Goal: Information Seeking & Learning: Find specific fact

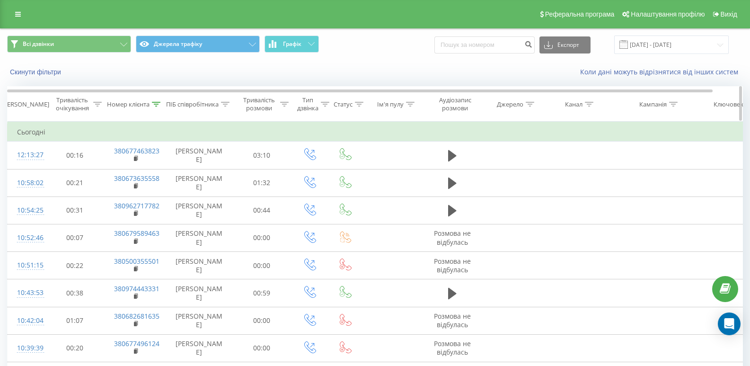
click at [126, 105] on div "Номер клієнта" at bounding box center [128, 104] width 43 height 8
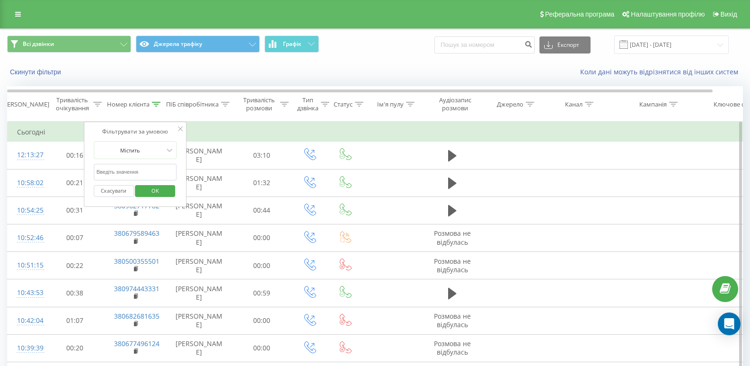
click at [137, 171] on input "text" at bounding box center [135, 172] width 83 height 17
paste input "380676470117"
click at [158, 189] on span "OK" at bounding box center [155, 190] width 26 height 15
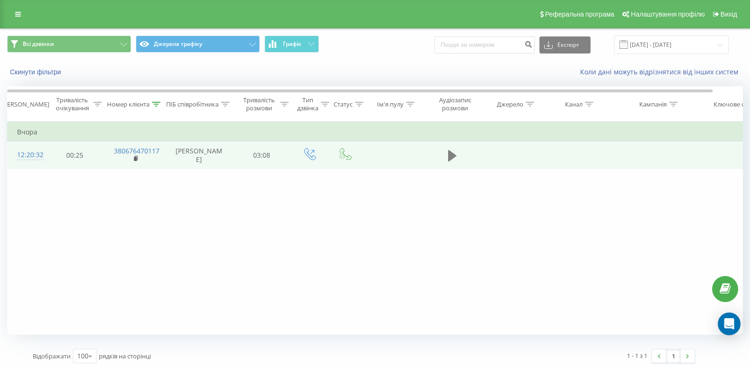
click at [456, 150] on icon at bounding box center [452, 155] width 9 height 13
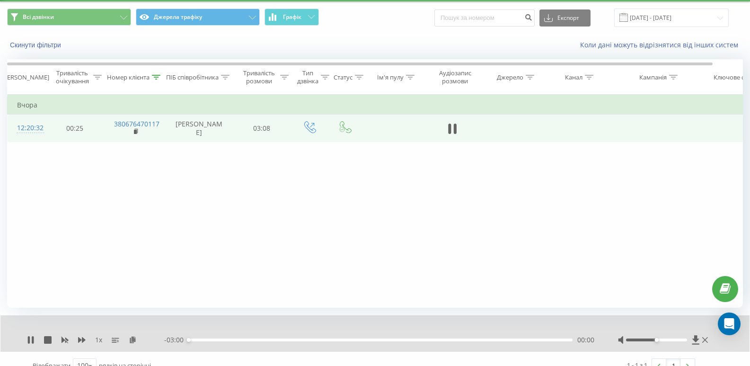
scroll to position [41, 0]
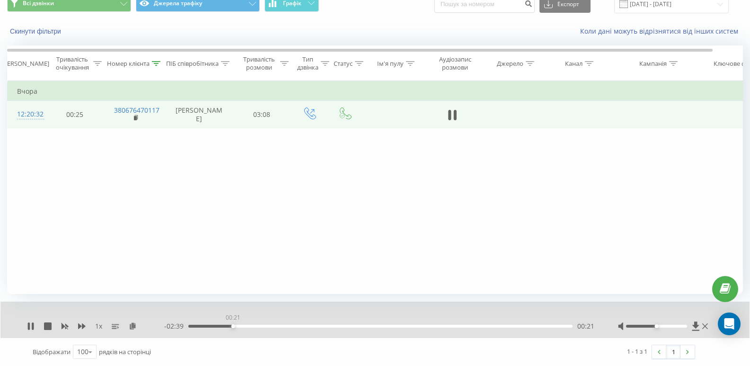
click at [233, 325] on div "00:21" at bounding box center [380, 325] width 384 height 3
click at [337, 325] on div "01:10" at bounding box center [380, 325] width 384 height 3
click at [480, 324] on div "- 01:48 01:11 01:11" at bounding box center [379, 325] width 430 height 9
click at [484, 326] on div "01:12" at bounding box center [380, 325] width 384 height 3
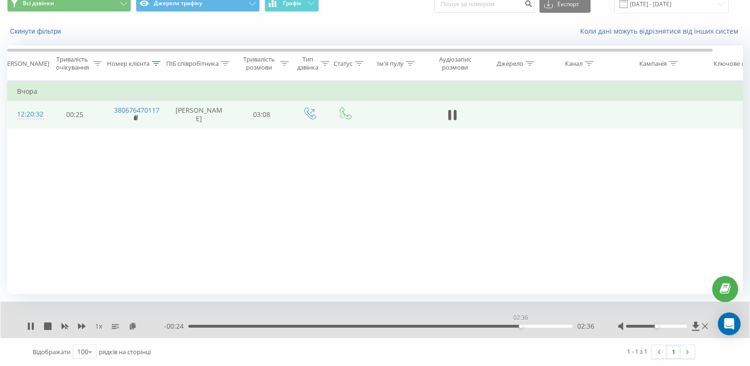
click at [520, 327] on div "02:36" at bounding box center [380, 325] width 384 height 3
click at [548, 325] on div "02:38" at bounding box center [380, 325] width 384 height 3
click at [132, 64] on div "Номер клієнта" at bounding box center [128, 64] width 43 height 8
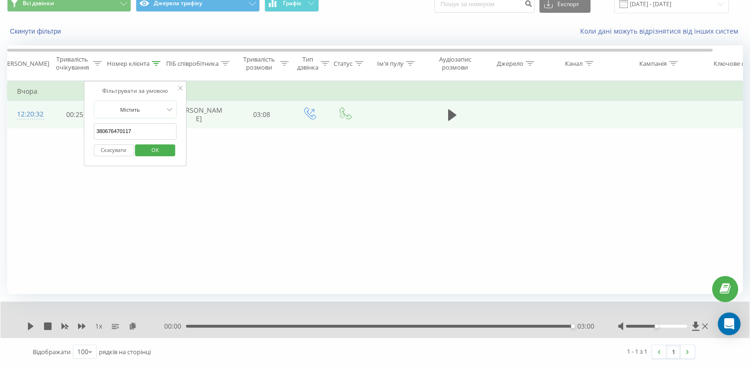
click at [133, 131] on input "380676470117" at bounding box center [135, 131] width 83 height 17
paste input "953379615"
type input "380953379615"
click button "OK" at bounding box center [155, 150] width 40 height 12
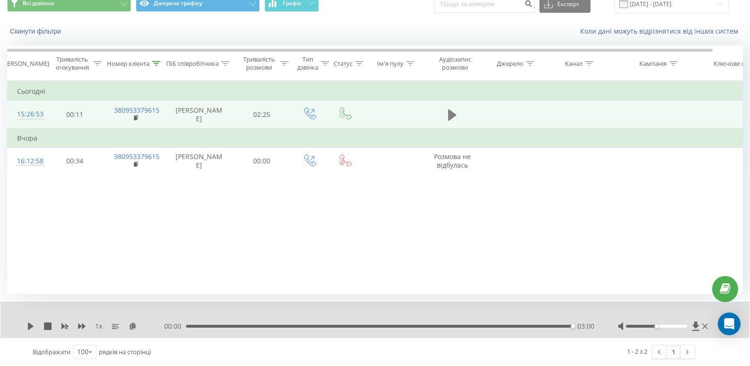
click at [450, 112] on icon at bounding box center [452, 114] width 9 height 11
click at [32, 327] on icon at bounding box center [31, 326] width 8 height 8
click at [25, 322] on div "1 x - 01:14 01:03 01:03" at bounding box center [374, 319] width 749 height 36
click at [26, 324] on div "1 x - 01:14 01:03 01:03" at bounding box center [374, 319] width 749 height 36
click at [34, 325] on icon at bounding box center [31, 326] width 8 height 8
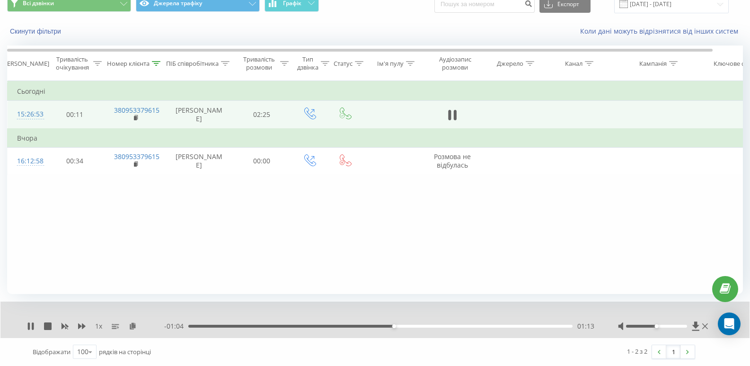
click at [417, 325] on div "01:13" at bounding box center [380, 325] width 384 height 3
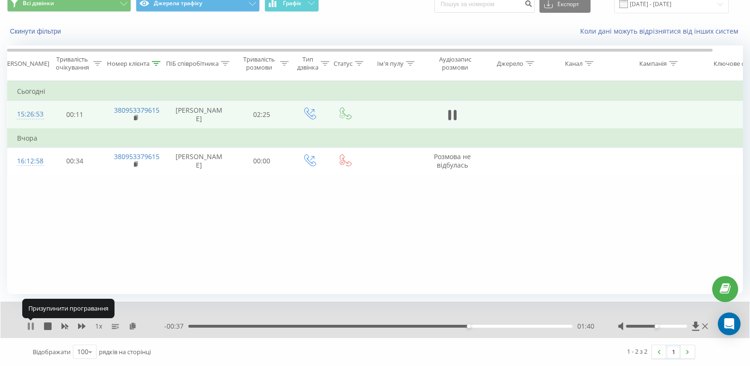
click at [28, 322] on icon at bounding box center [31, 326] width 8 height 8
